Goal: Use online tool/utility: Utilize a website feature to perform a specific function

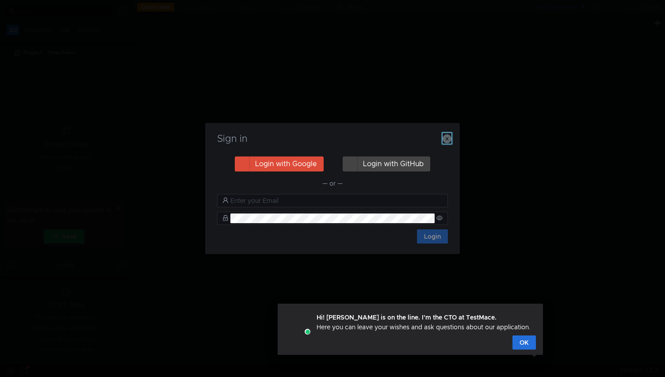
click at [448, 141] on icon "button" at bounding box center [446, 138] width 9 height 9
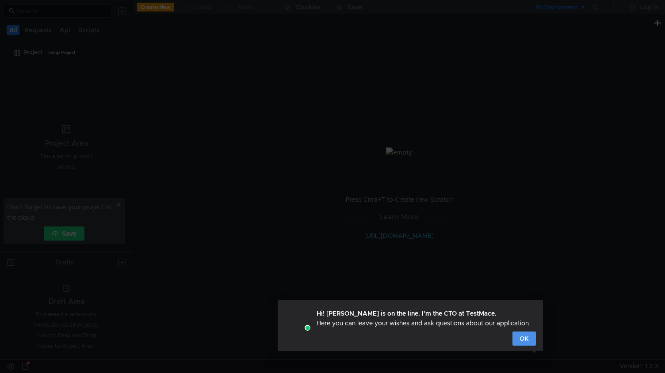
click at [528, 337] on button "OK" at bounding box center [523, 339] width 23 height 14
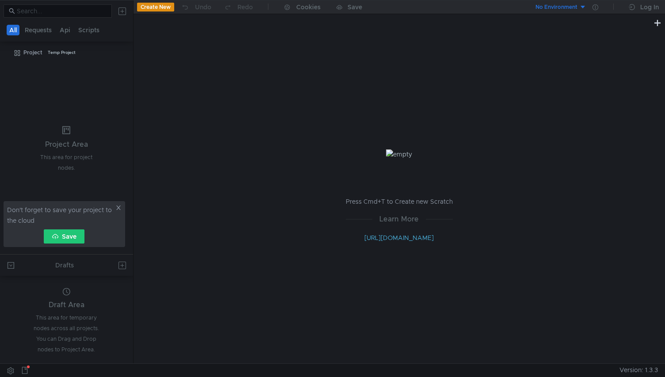
click at [121, 208] on icon at bounding box center [118, 208] width 6 height 6
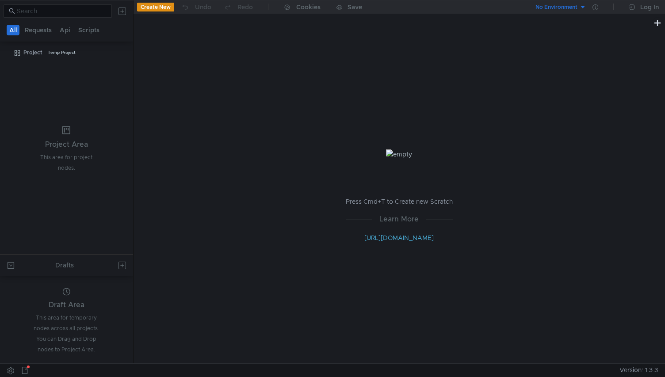
click at [400, 72] on div "Press Cmd+T to Create new Scratch Learn More http://docs.testmace.com" at bounding box center [398, 195] width 531 height 335
click at [641, 6] on div "Log In" at bounding box center [649, 7] width 19 height 11
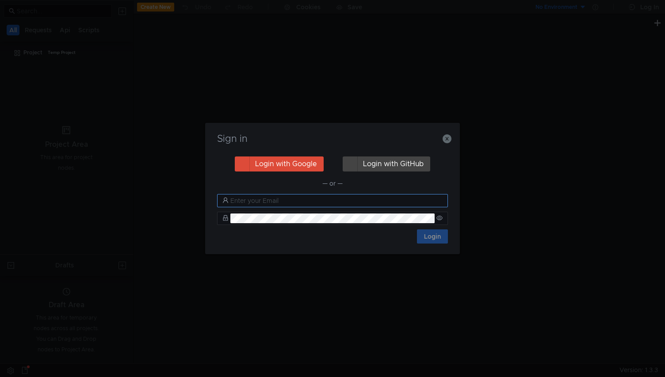
click at [309, 200] on input "text" at bounding box center [336, 201] width 212 height 10
type input "[EMAIL_ADDRESS][DOMAIN_NAME]"
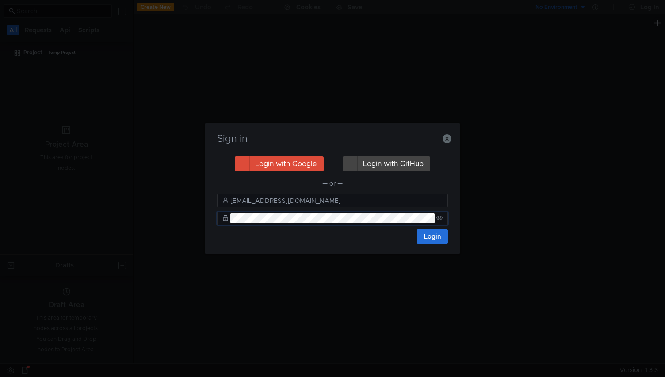
click at [448, 236] on div "Login with Google Login with GitHub — or — ilsannikov@gmail.com Login" at bounding box center [332, 199] width 233 height 88
click at [430, 240] on button "Login" at bounding box center [432, 236] width 31 height 14
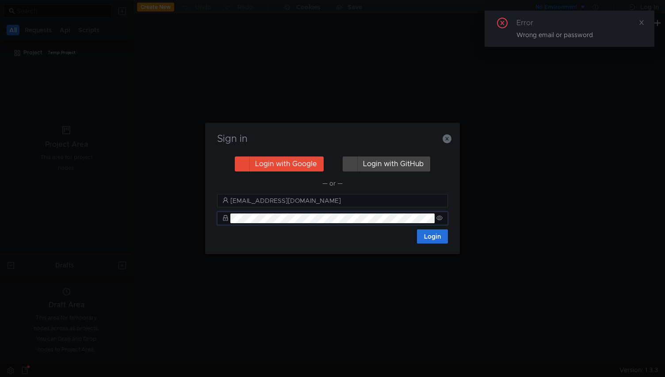
click at [301, 167] on button "Login with Google" at bounding box center [279, 163] width 89 height 15
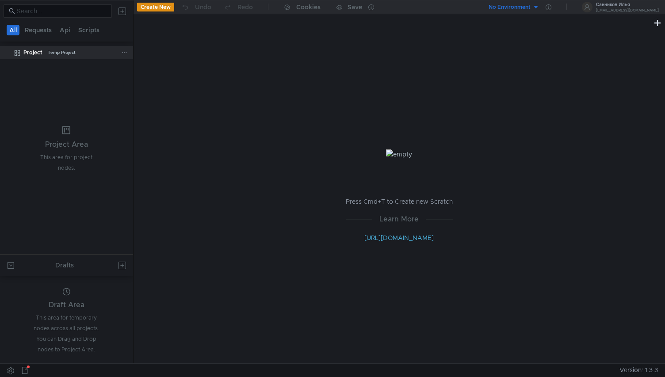
click at [70, 52] on div "Temp Project" at bounding box center [62, 52] width 28 height 13
click at [46, 27] on button "Requests" at bounding box center [38, 30] width 32 height 11
click at [15, 30] on button "All" at bounding box center [14, 30] width 14 height 11
click at [28, 372] on button at bounding box center [25, 370] width 14 height 13
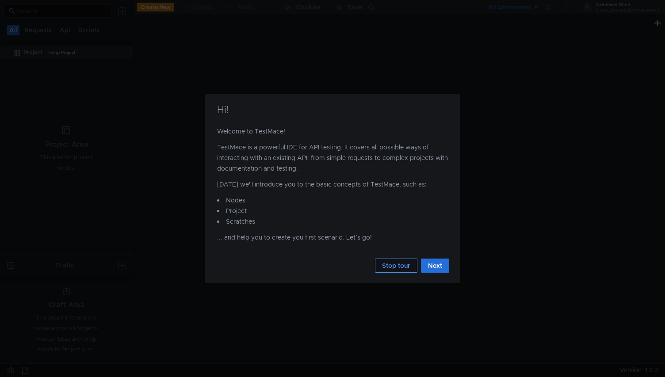
click at [402, 269] on button "Stop tour" at bounding box center [396, 266] width 42 height 14
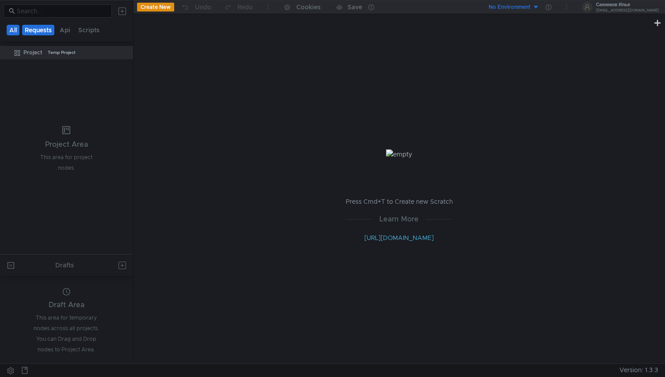
click at [34, 29] on button "Requests" at bounding box center [38, 30] width 32 height 11
click at [390, 240] on link "http://docs.testmace.com" at bounding box center [398, 238] width 69 height 8
click at [119, 13] on button at bounding box center [122, 11] width 14 height 14
click at [223, 35] on button "Shared" at bounding box center [209, 33] width 53 height 13
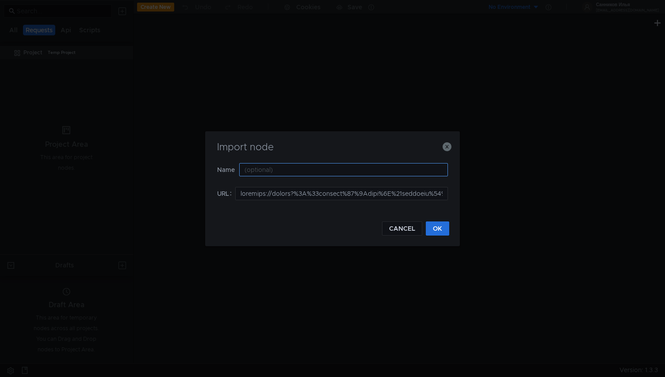
scroll to position [0, 360406]
type input "testmace://export?%7B%22enabled%22%3Atrue%2C%22children%22%3A%5B%7B%22enabled%2…"
click at [276, 167] on input "text" at bounding box center [343, 169] width 209 height 13
type input "123"
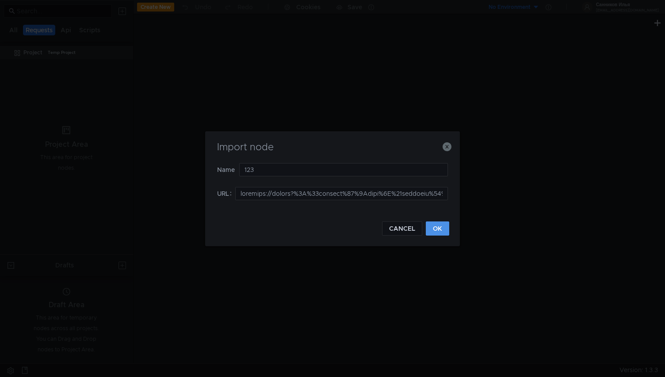
click at [435, 230] on button "OK" at bounding box center [437, 228] width 23 height 14
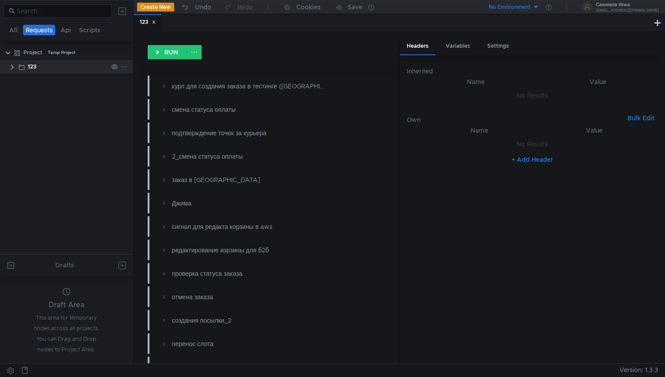
click at [14, 66] on clr-icon at bounding box center [12, 67] width 7 height 7
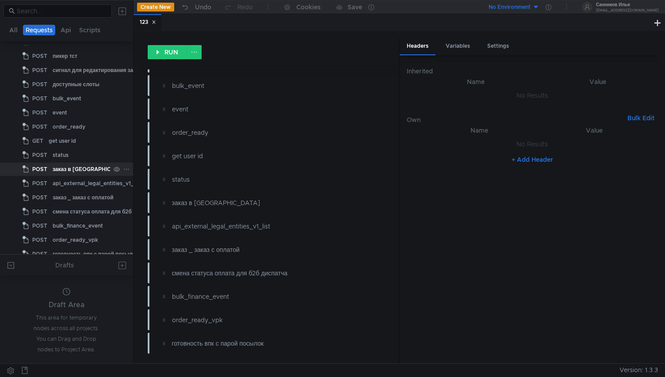
scroll to position [269, 0]
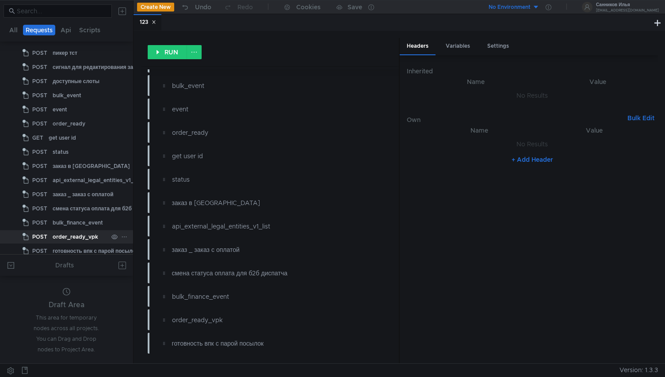
click at [79, 235] on div "order_ready_vpk" at bounding box center [76, 236] width 46 height 13
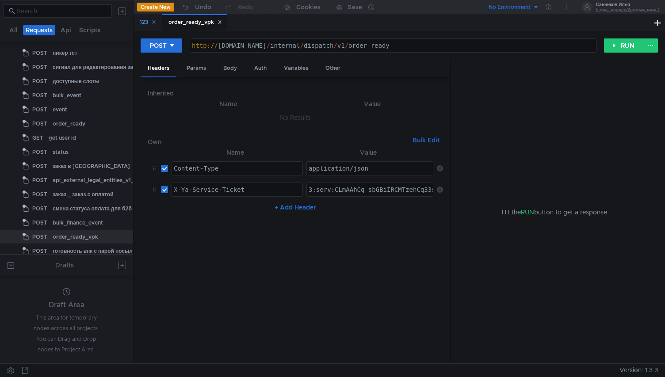
click at [158, 23] on div "123" at bounding box center [147, 22] width 28 height 16
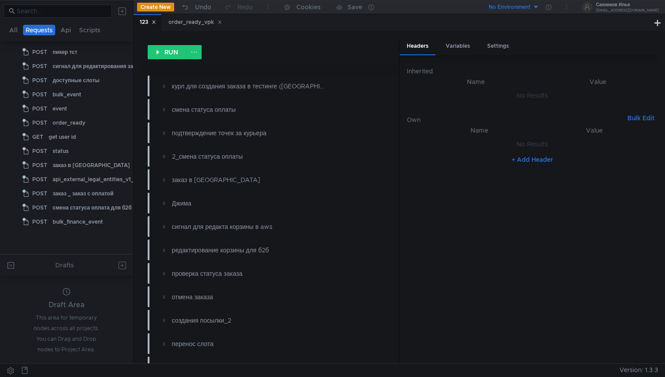
scroll to position [0, 0]
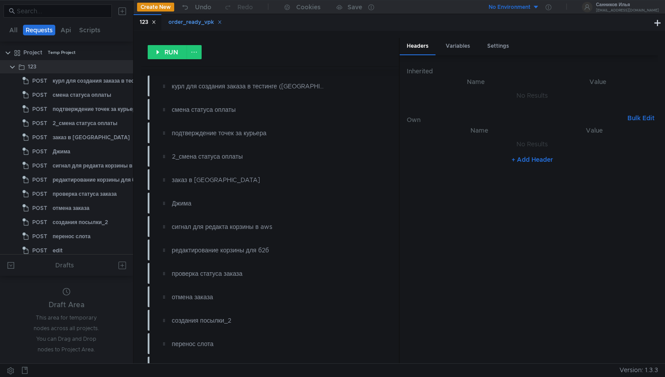
click at [196, 20] on div "order_ready_vpk" at bounding box center [194, 22] width 53 height 9
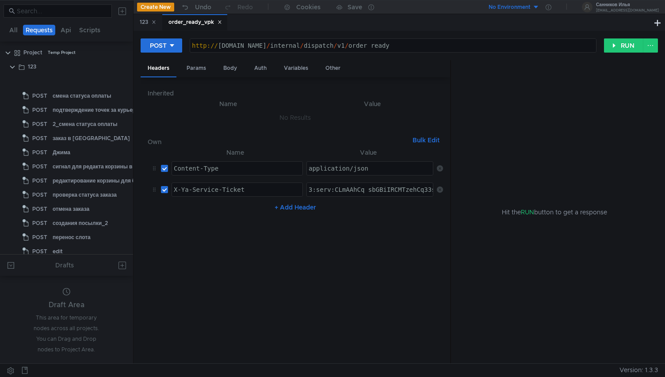
scroll to position [274, 0]
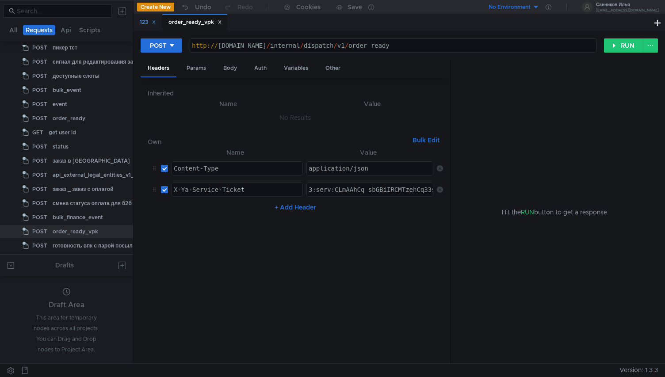
click at [155, 21] on icon at bounding box center [154, 22] width 4 height 4
click at [615, 51] on button "RUN" at bounding box center [623, 45] width 39 height 14
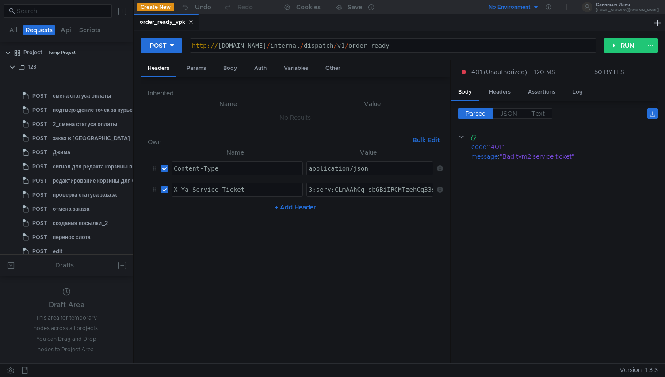
scroll to position [274, 0]
